Goal: Browse casually: Explore the website without a specific task or goal

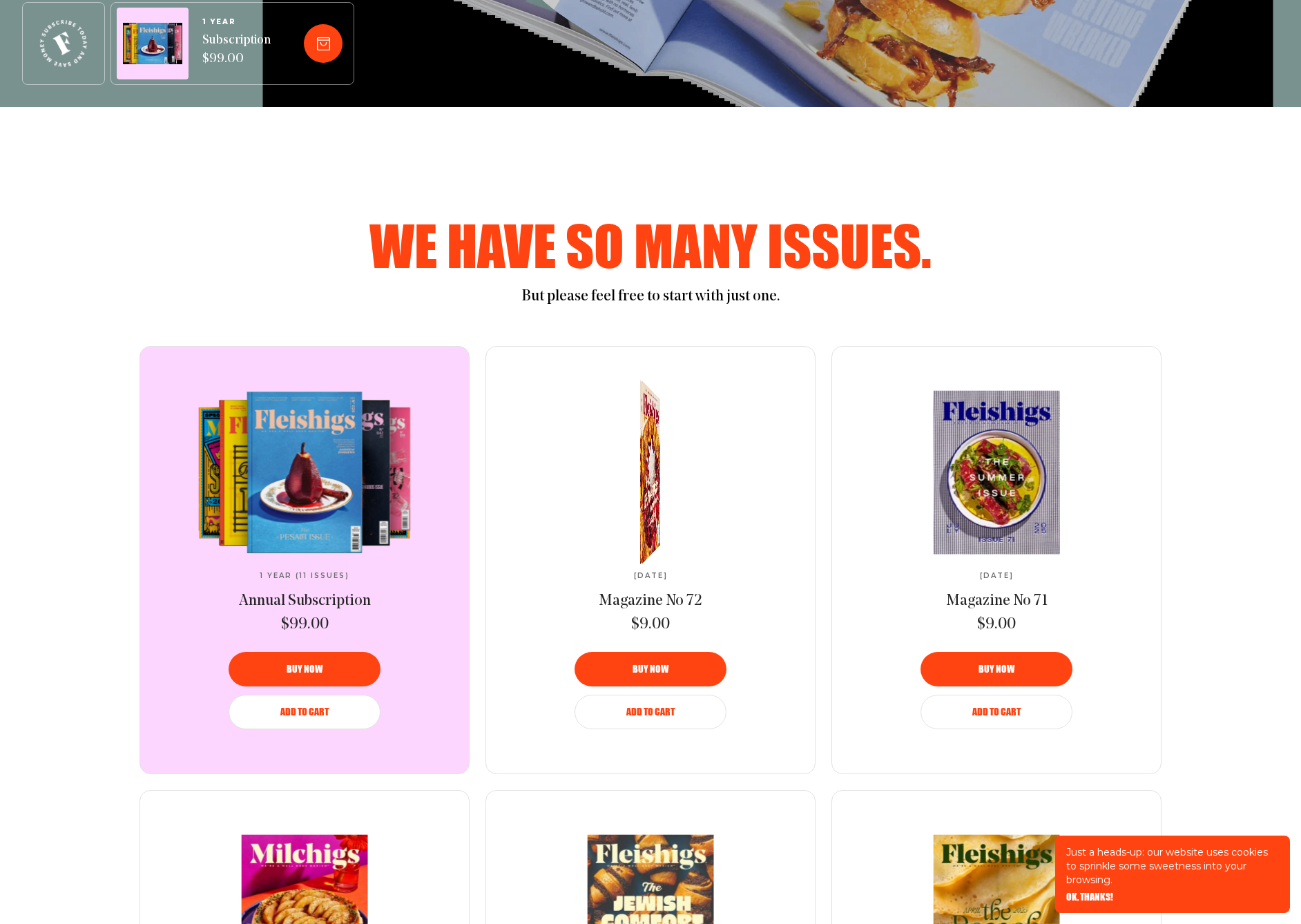
scroll to position [1082, 0]
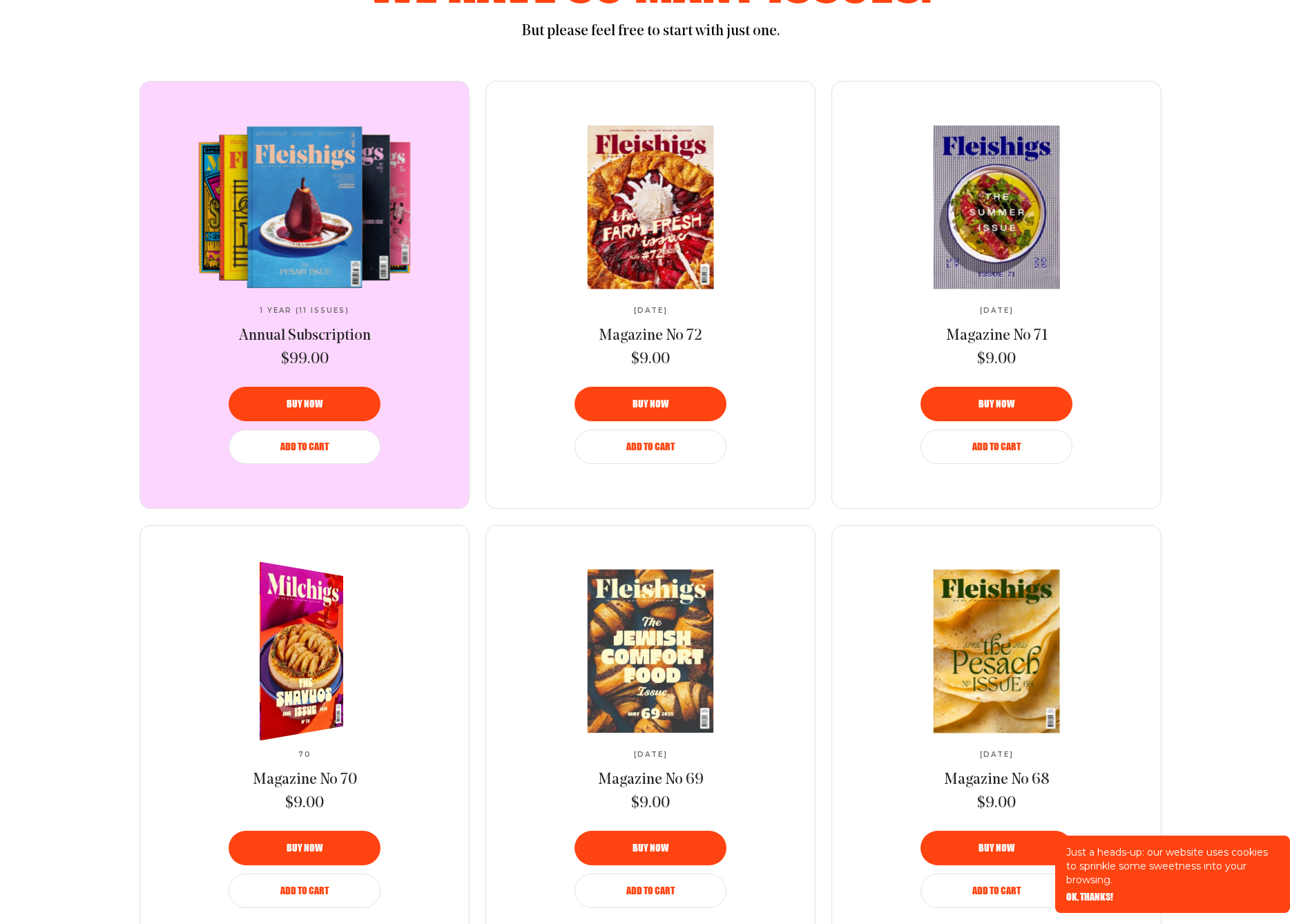
click at [287, 653] on img at bounding box center [293, 651] width 154 height 194
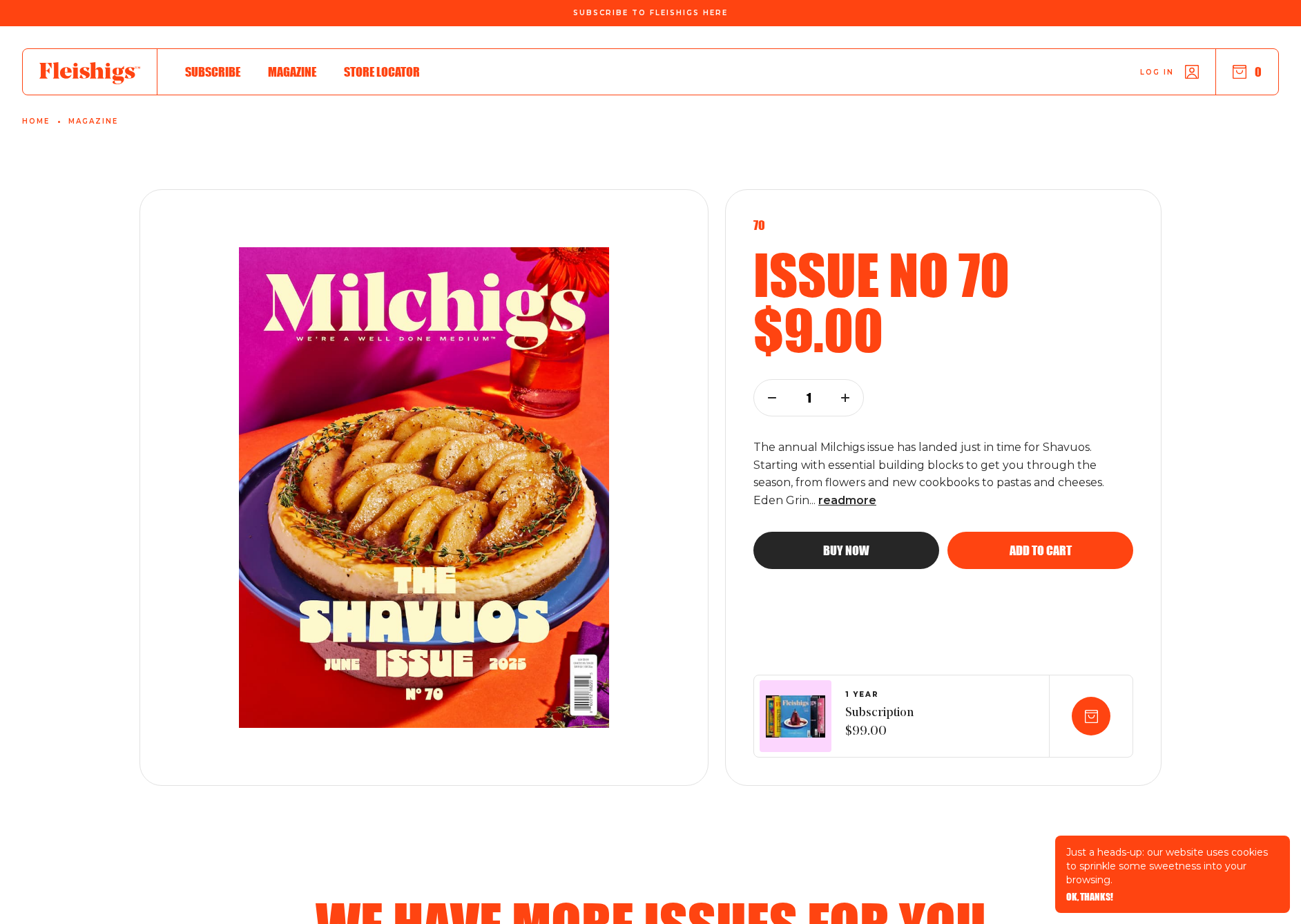
click at [303, 65] on span "Magazine" at bounding box center [292, 57] width 48 height 15
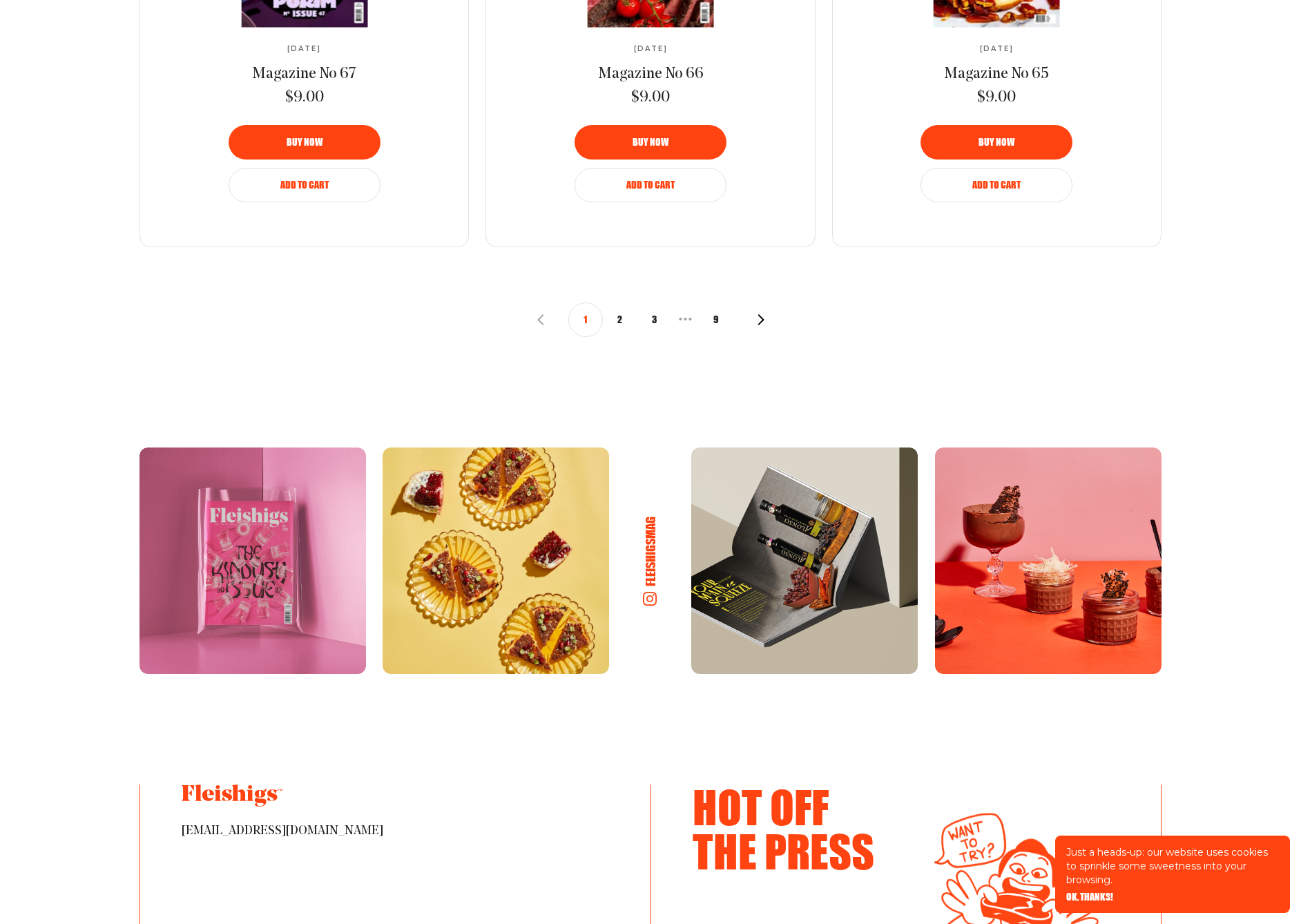
scroll to position [1807, 0]
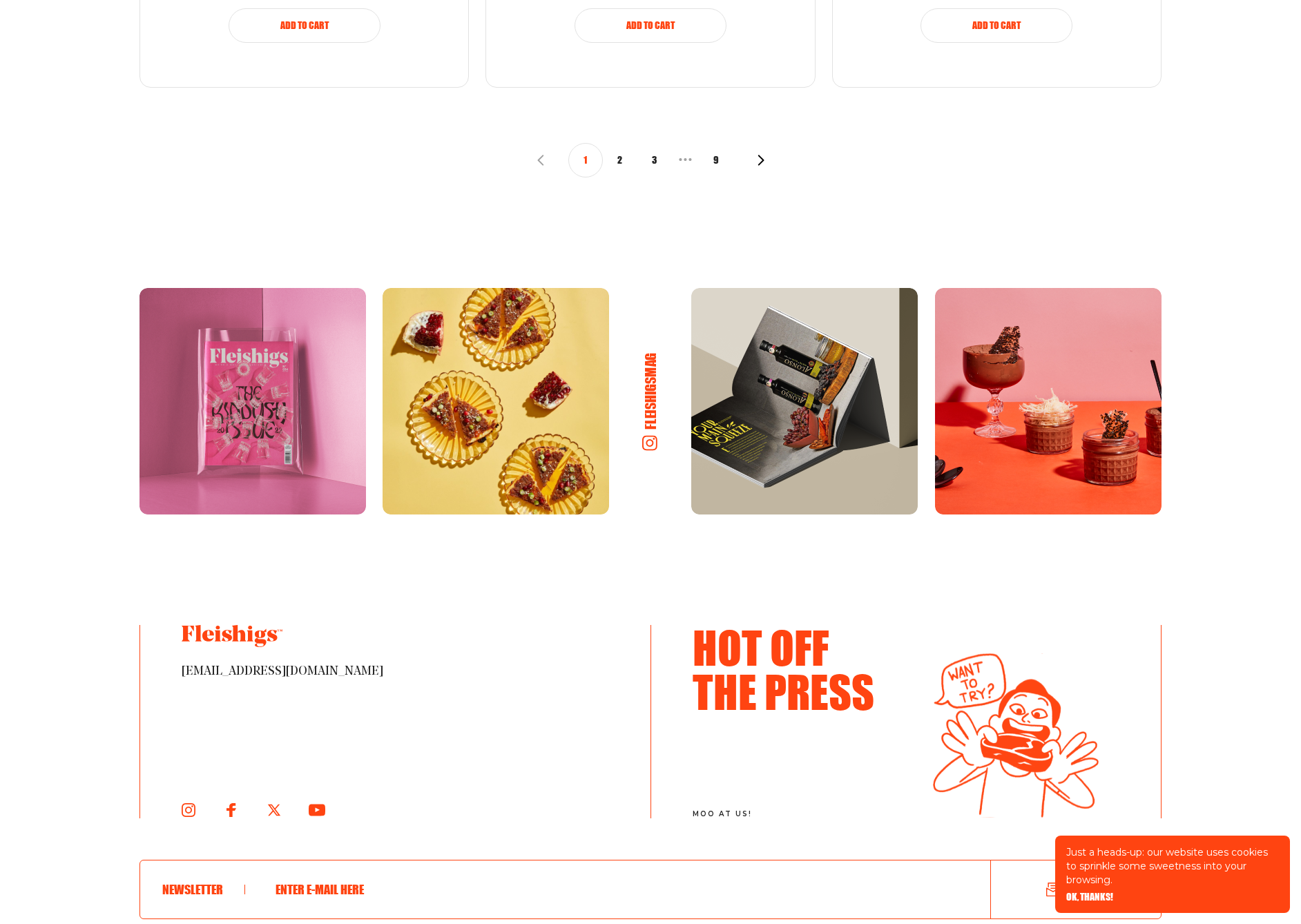
click at [647, 437] on icon at bounding box center [650, 443] width 15 height 15
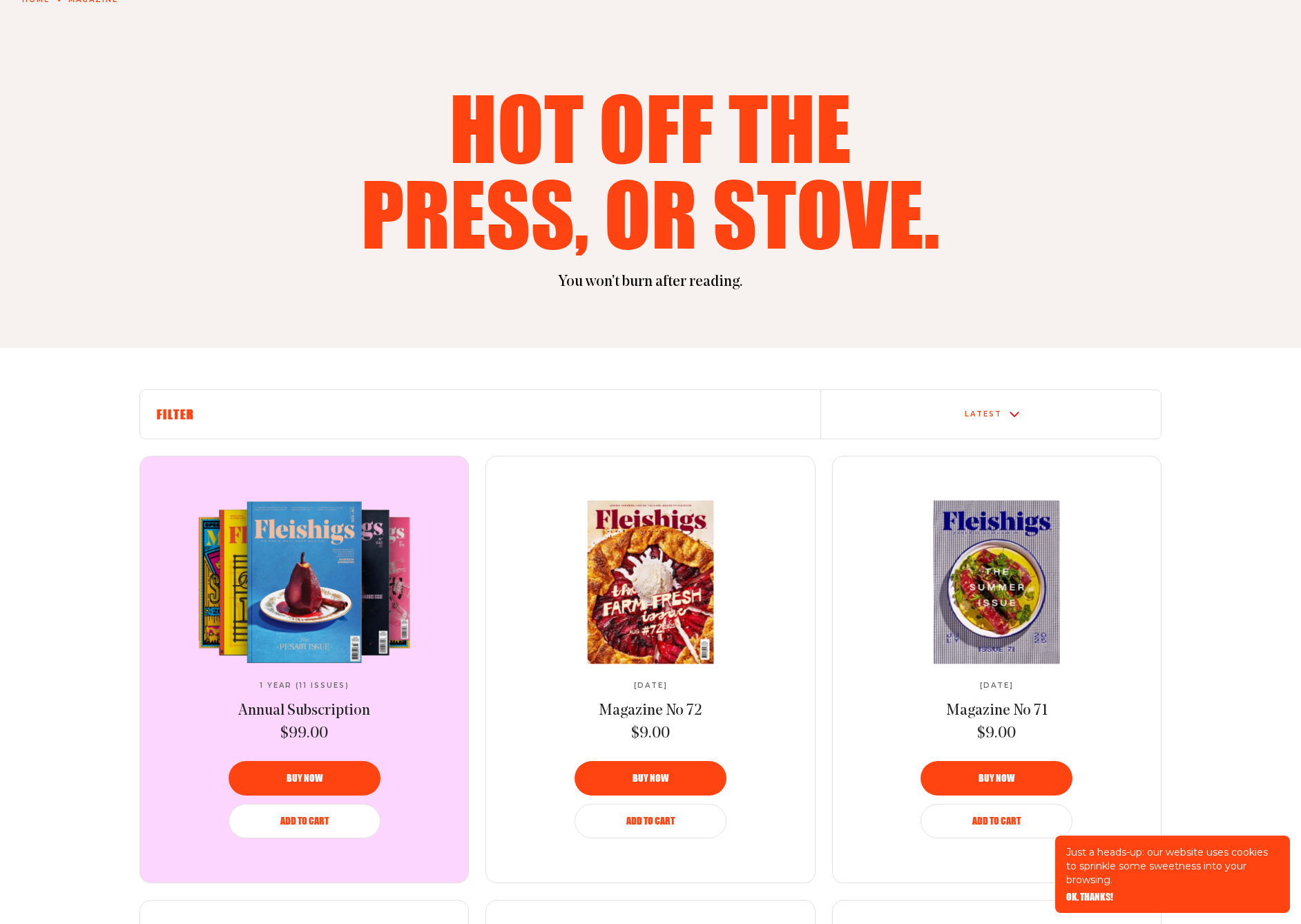
scroll to position [0, 0]
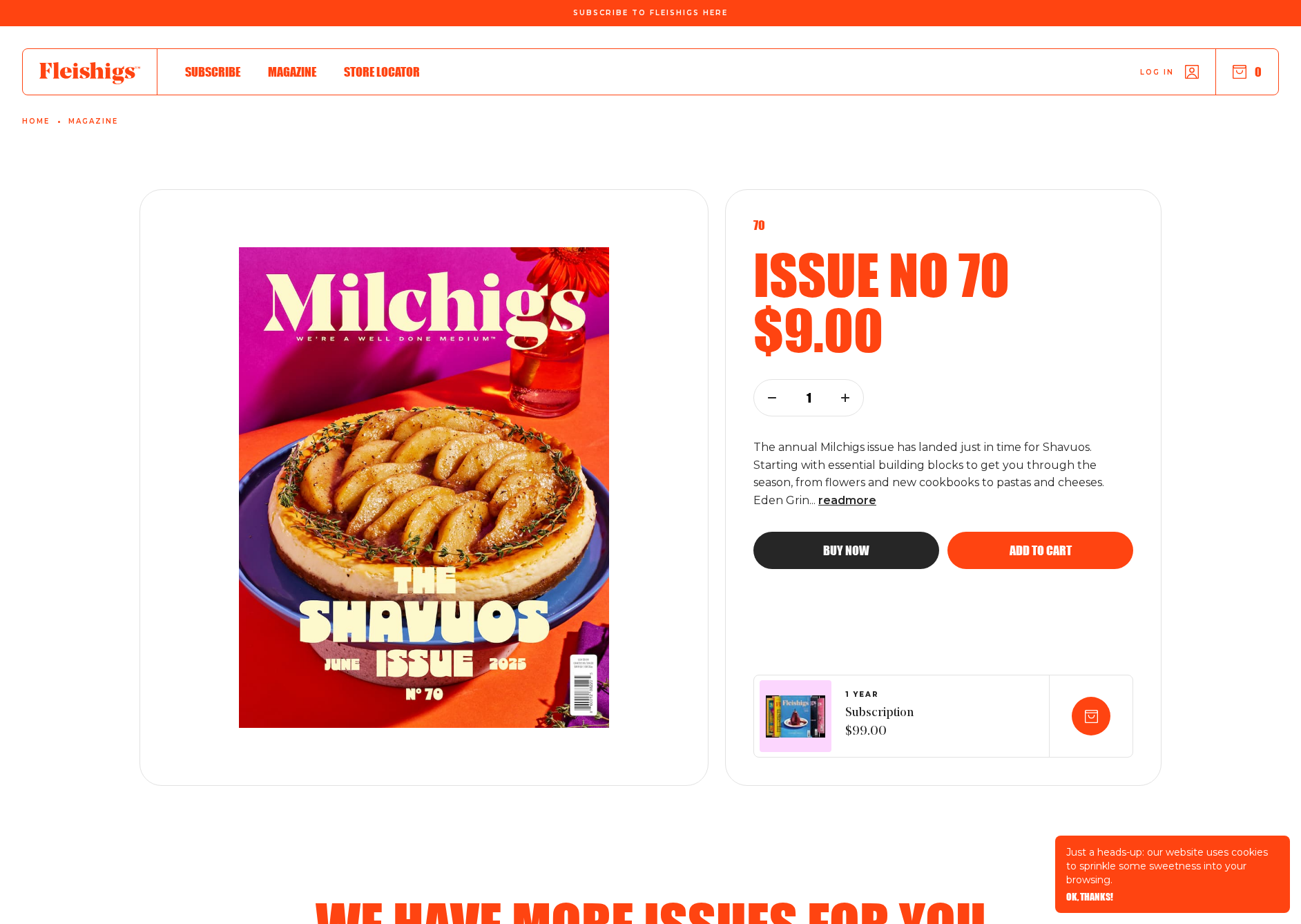
click at [45, 75] on use at bounding box center [90, 73] width 101 height 22
